Goal: Check status: Check status

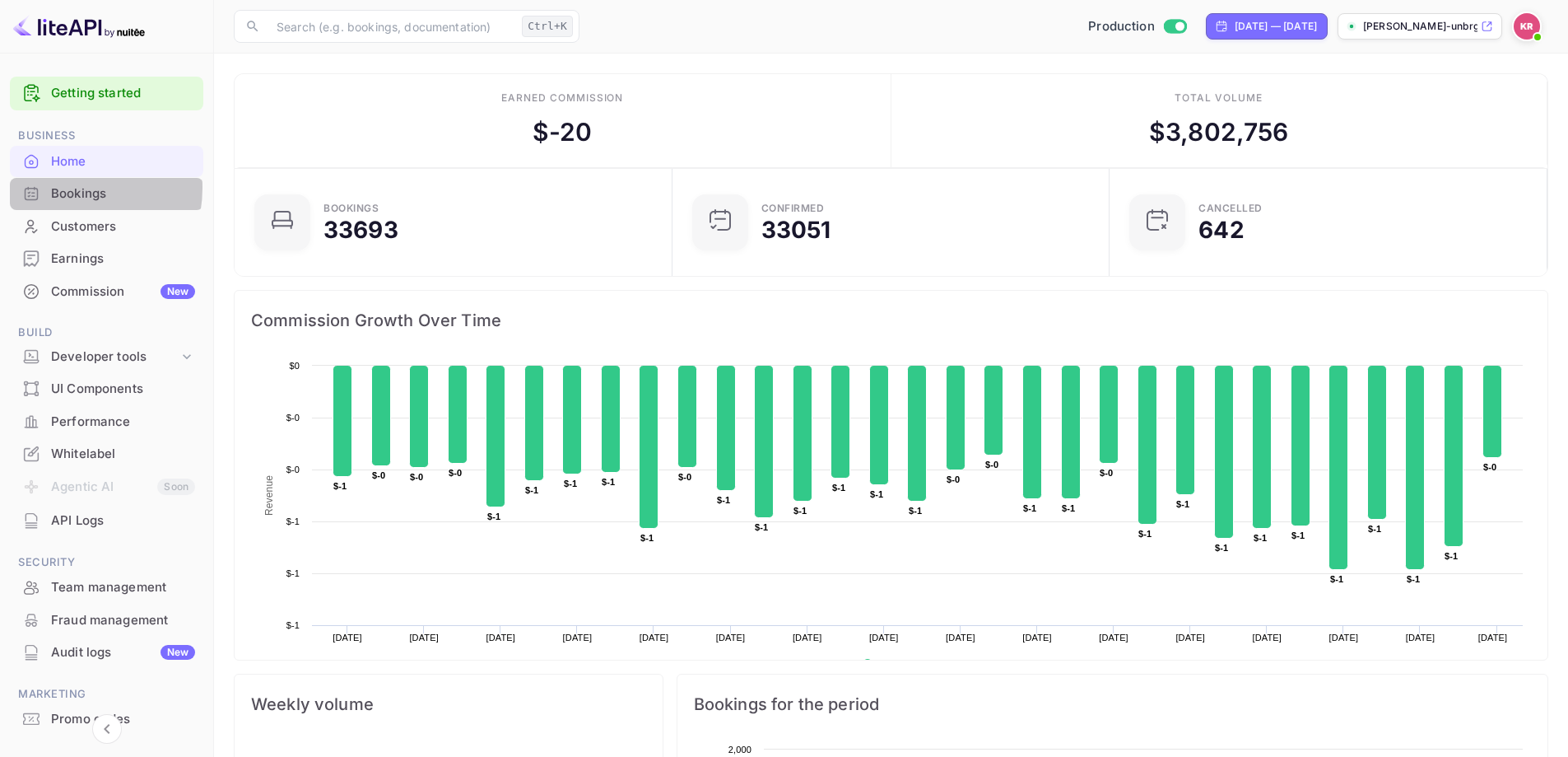
click at [64, 187] on div "Bookings" at bounding box center [122, 194] width 144 height 19
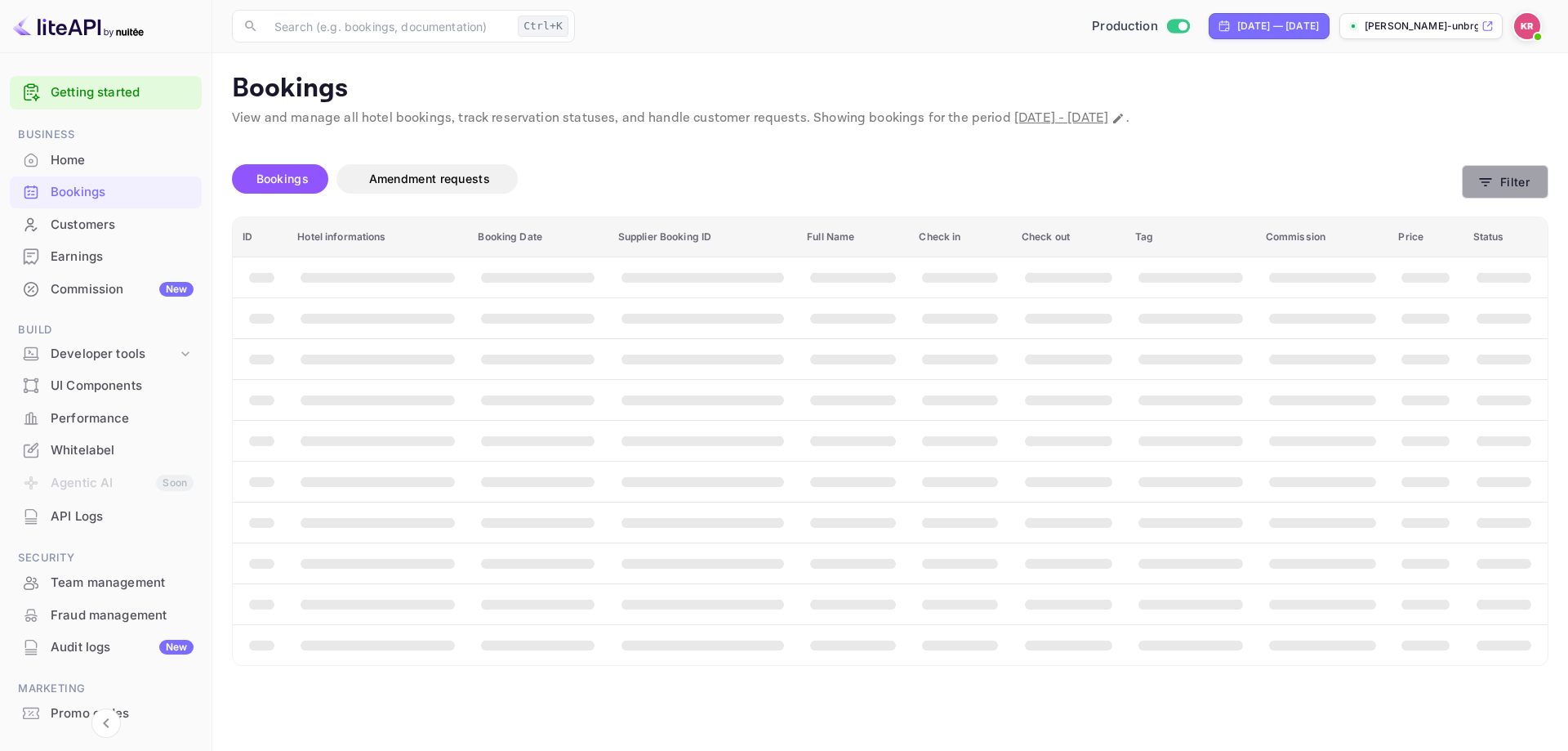
click at [1496, 182] on button "Filter" at bounding box center [1504, 181] width 87 height 34
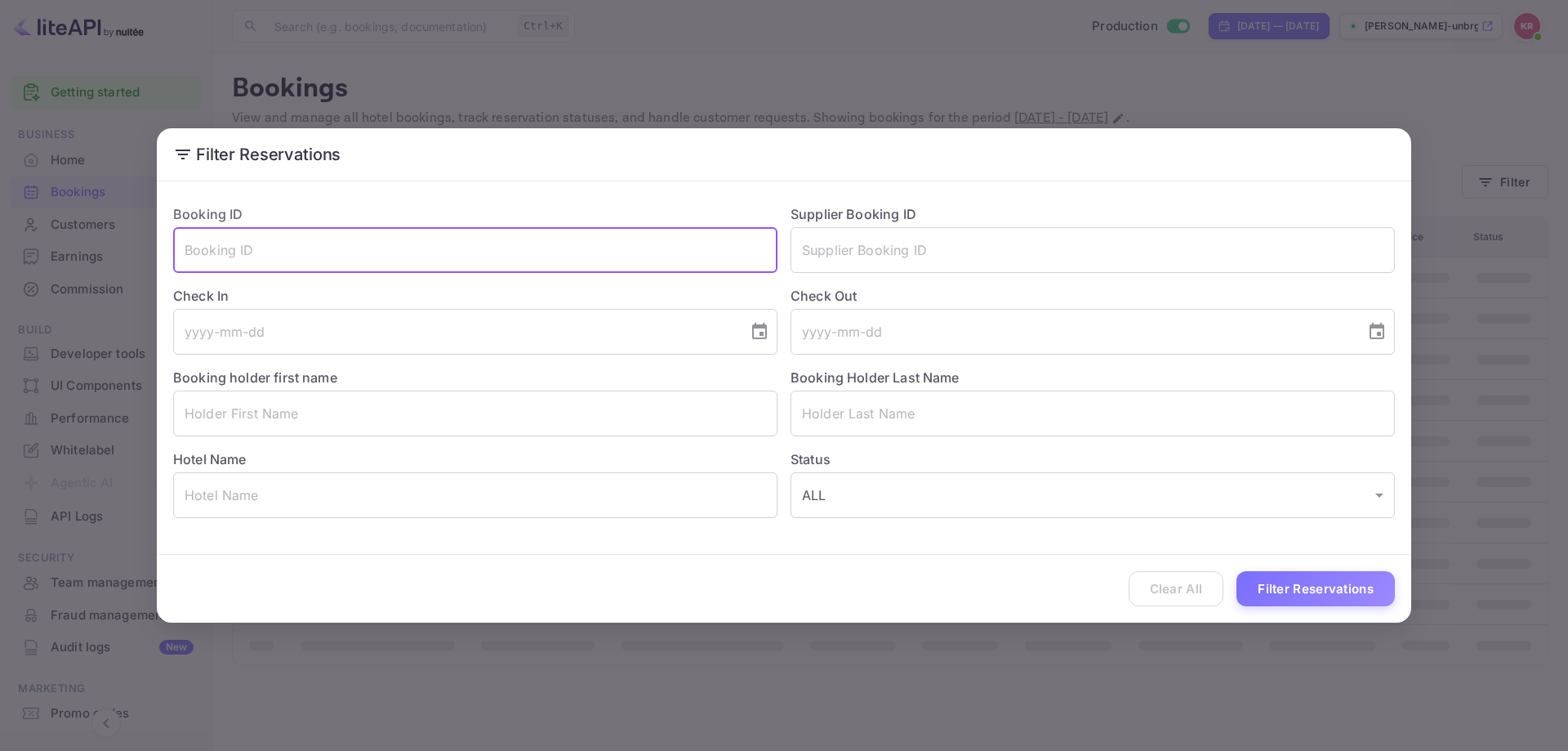
paste input "[PERSON_NAME][EMAIL_ADDRESS][DOMAIN_NAME]"
type input "[PERSON_NAME][EMAIL_ADDRESS][DOMAIN_NAME]"
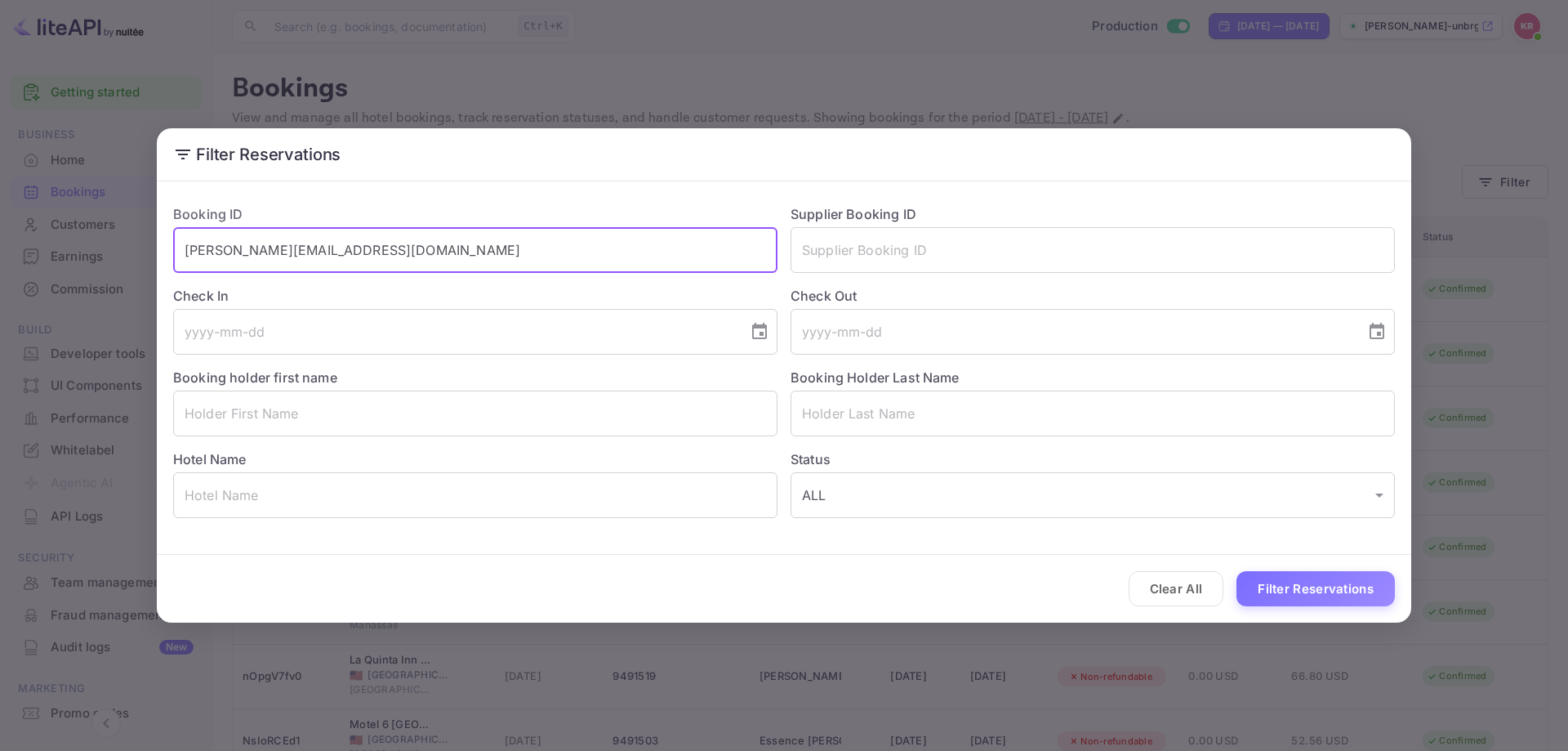
click at [308, 261] on input "[PERSON_NAME][EMAIL_ADDRESS][DOMAIN_NAME]" at bounding box center [475, 250] width 604 height 46
click at [308, 260] on input "[PERSON_NAME][EMAIL_ADDRESS][DOMAIN_NAME]" at bounding box center [475, 250] width 604 height 46
paste input "text"
paste input "FJ0-mcdTE"
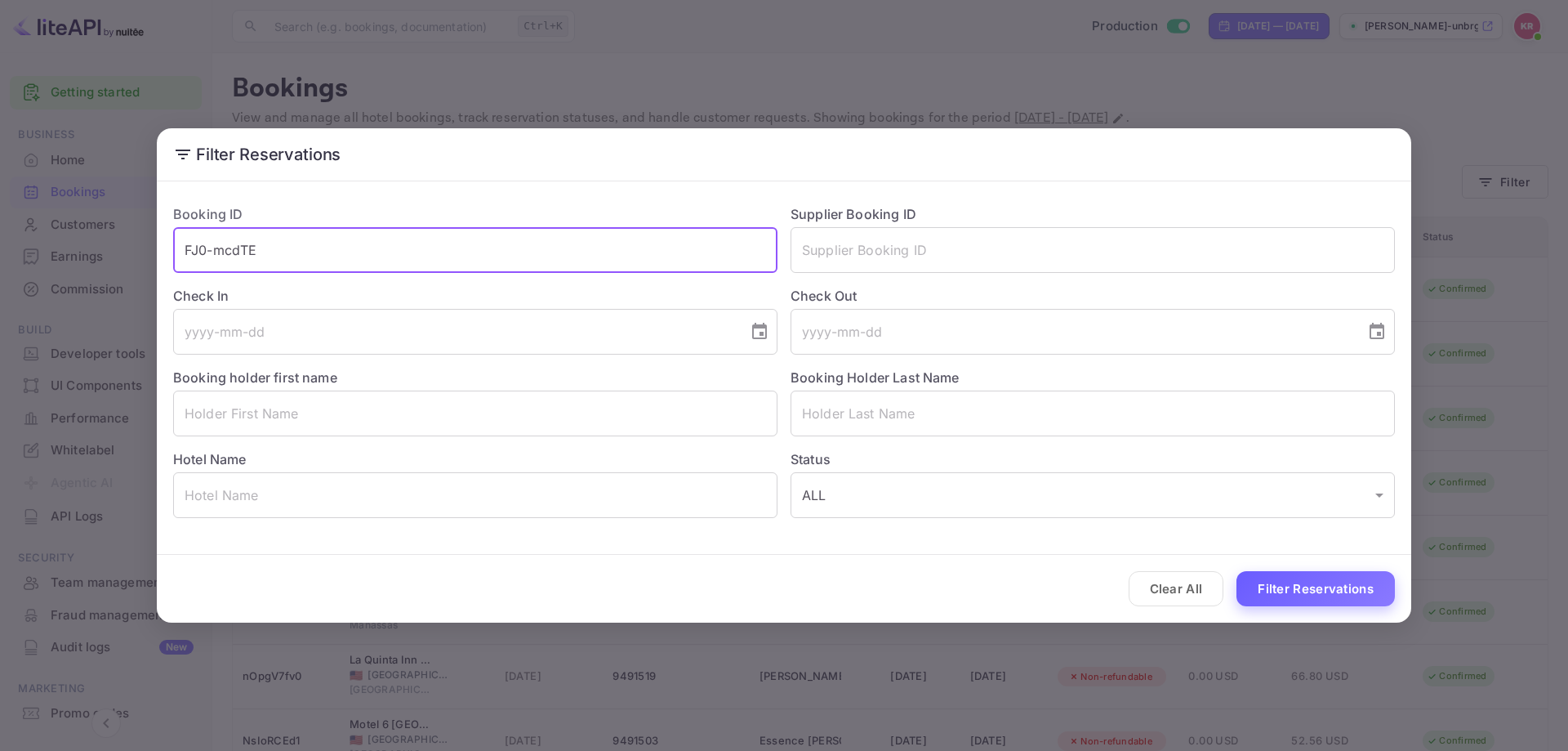
type input "FJ0-mcdTE"
click at [1345, 606] on div "Clear All Filter Reservations" at bounding box center [784, 588] width 1255 height 67
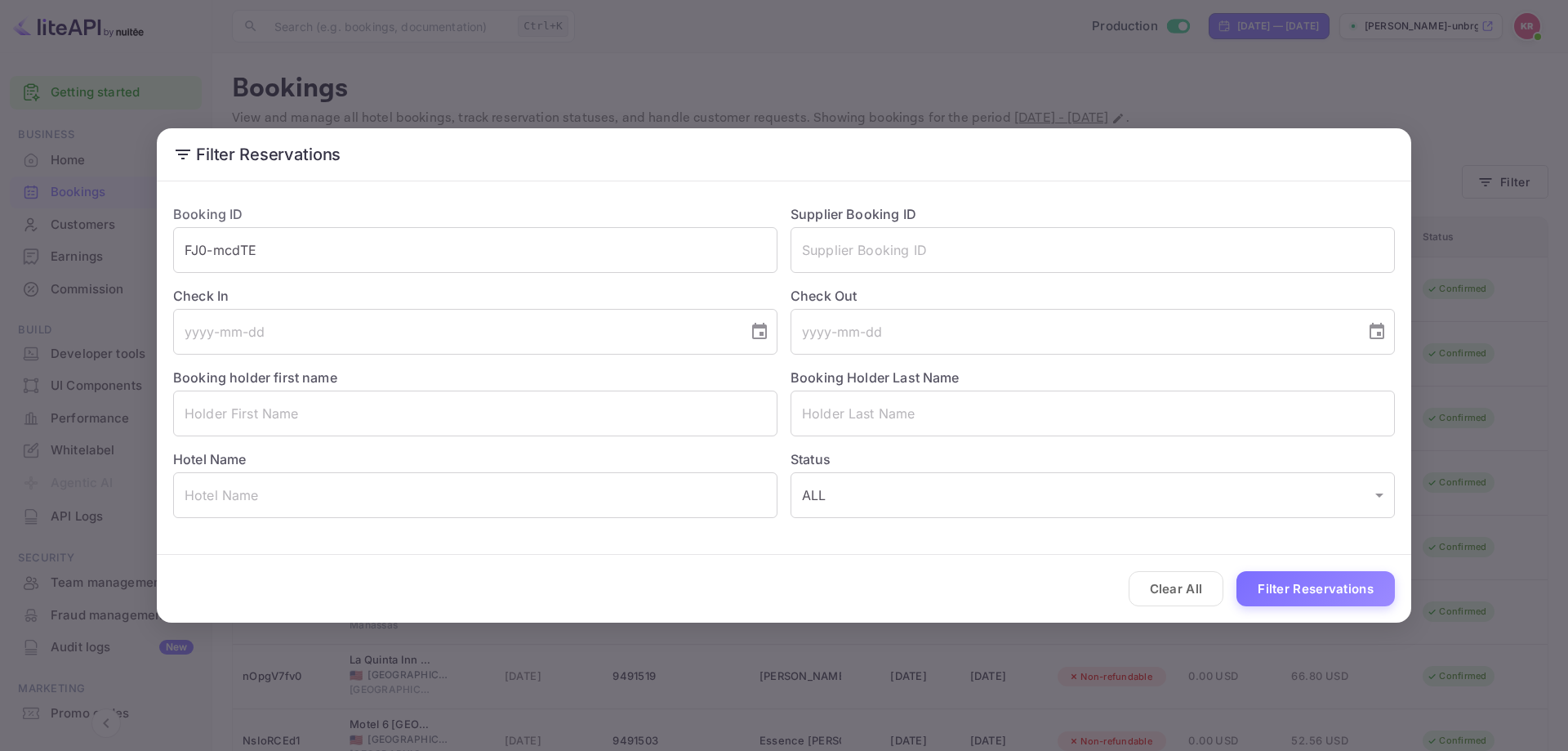
click at [1340, 599] on button "Filter Reservations" at bounding box center [1315, 589] width 158 height 36
